Goal: Task Accomplishment & Management: Manage account settings

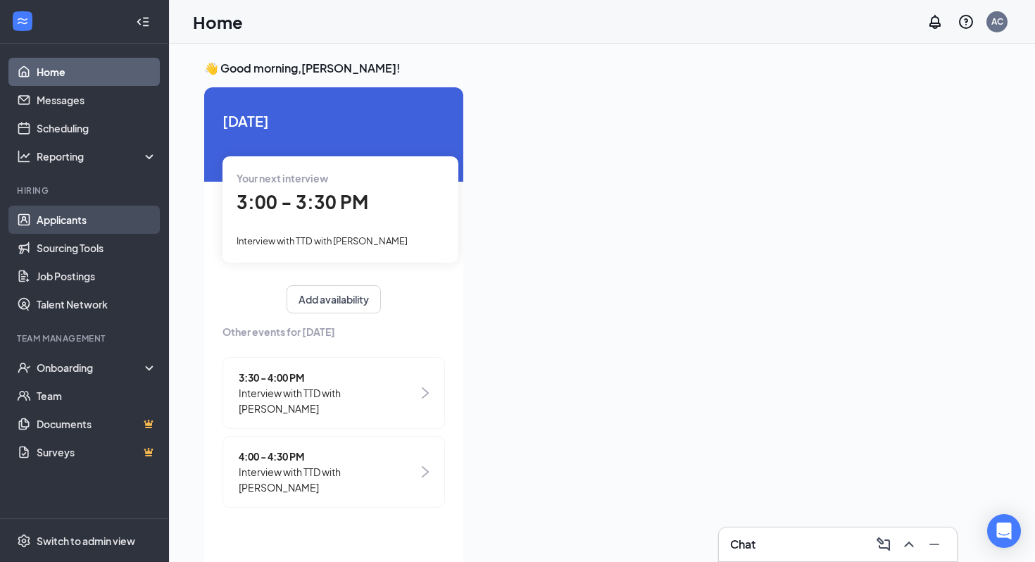
click at [65, 220] on link "Applicants" at bounding box center [97, 220] width 120 height 28
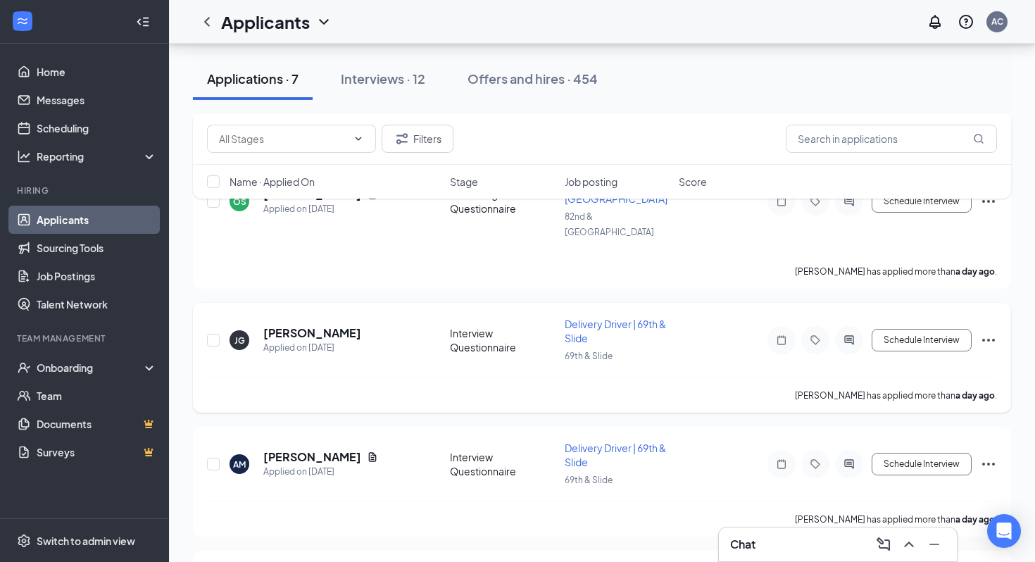
scroll to position [615, 0]
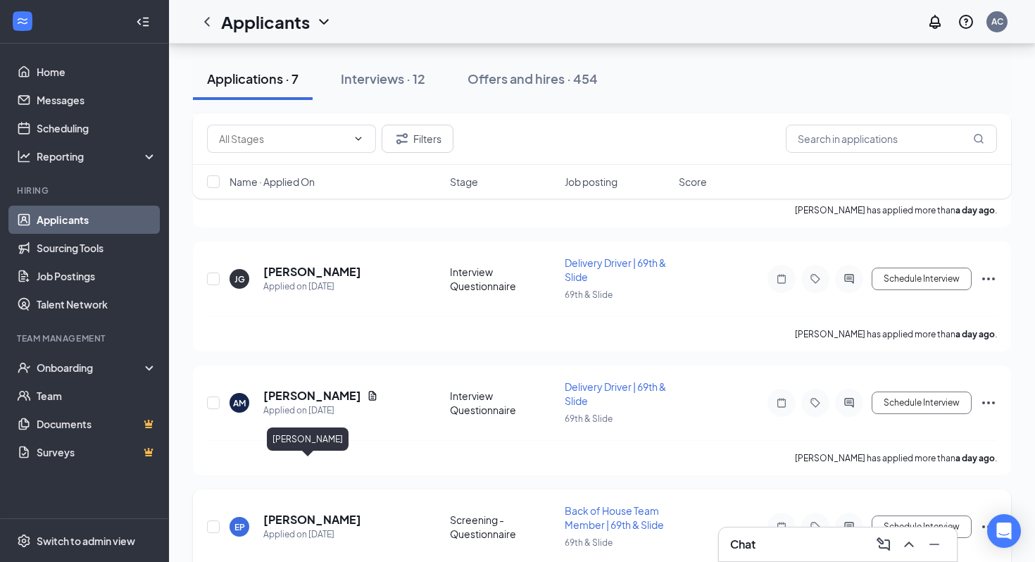
click at [309, 512] on h5 "[PERSON_NAME]" at bounding box center [312, 519] width 98 height 15
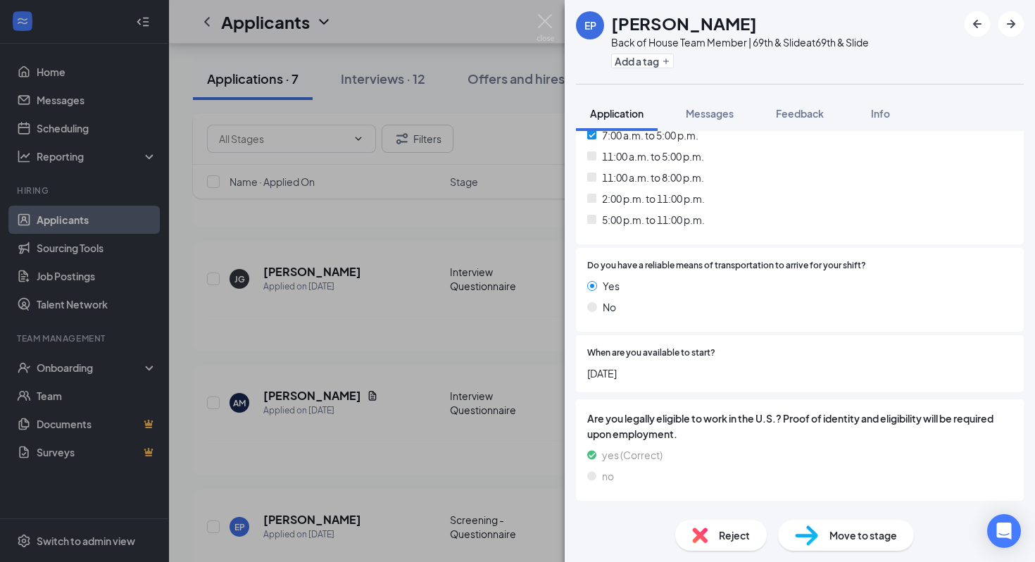
scroll to position [2352, 0]
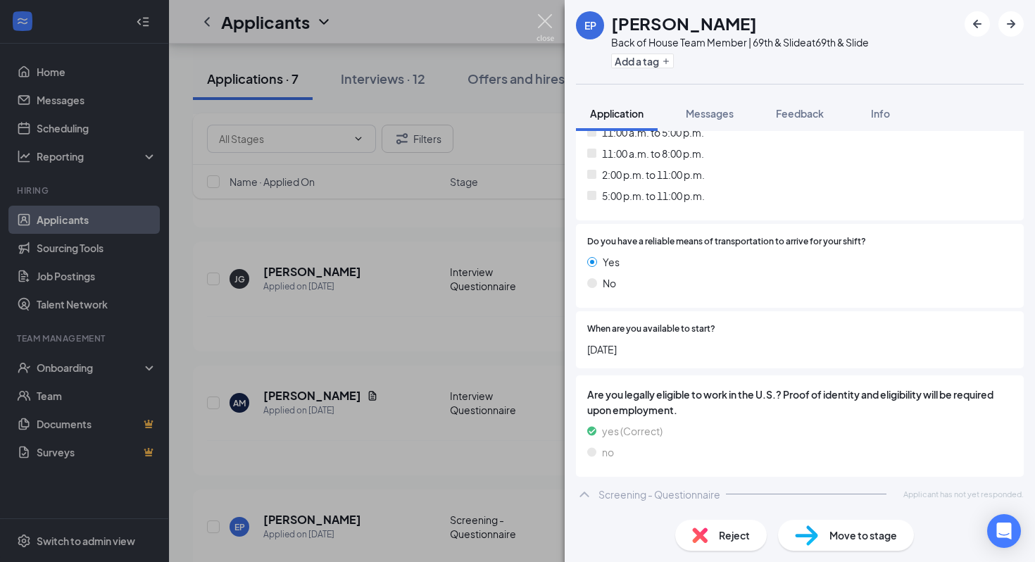
click at [539, 29] on img at bounding box center [546, 27] width 18 height 27
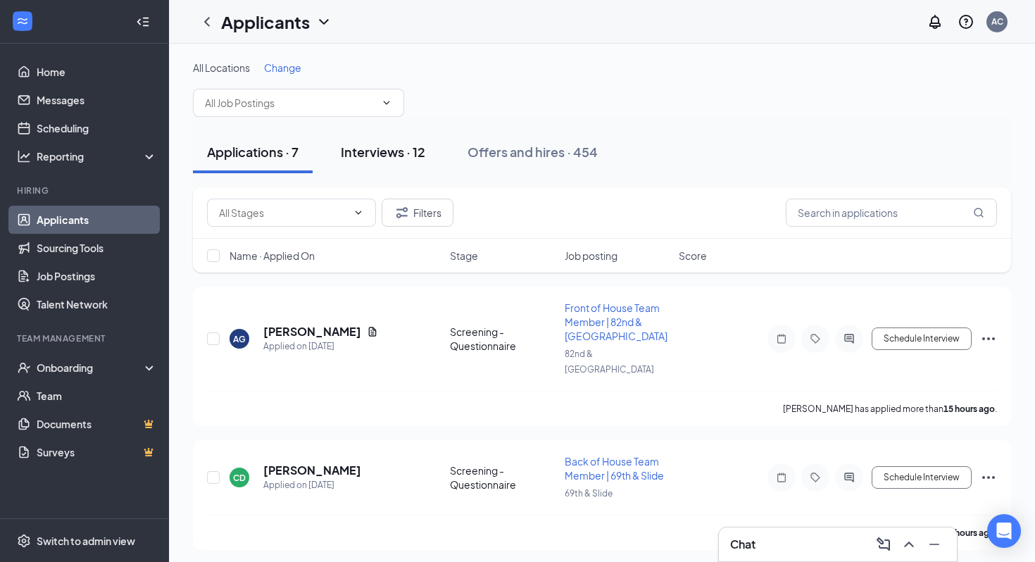
click at [405, 158] on div "Interviews · 12" at bounding box center [383, 152] width 84 height 18
